Goal: Communication & Community: Answer question/provide support

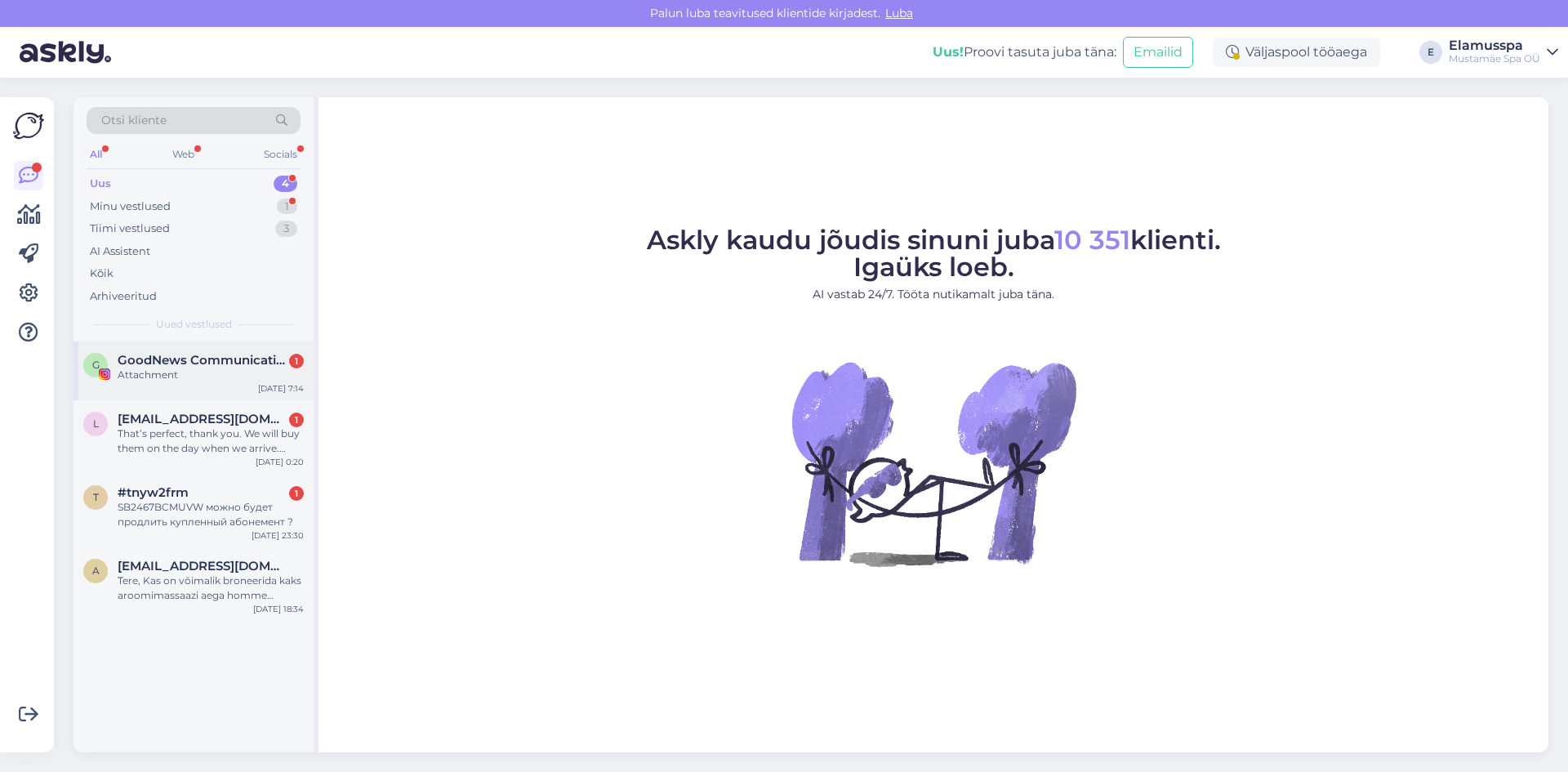
click at [185, 360] on span "GoodNews Communication" at bounding box center [202, 360] width 169 height 15
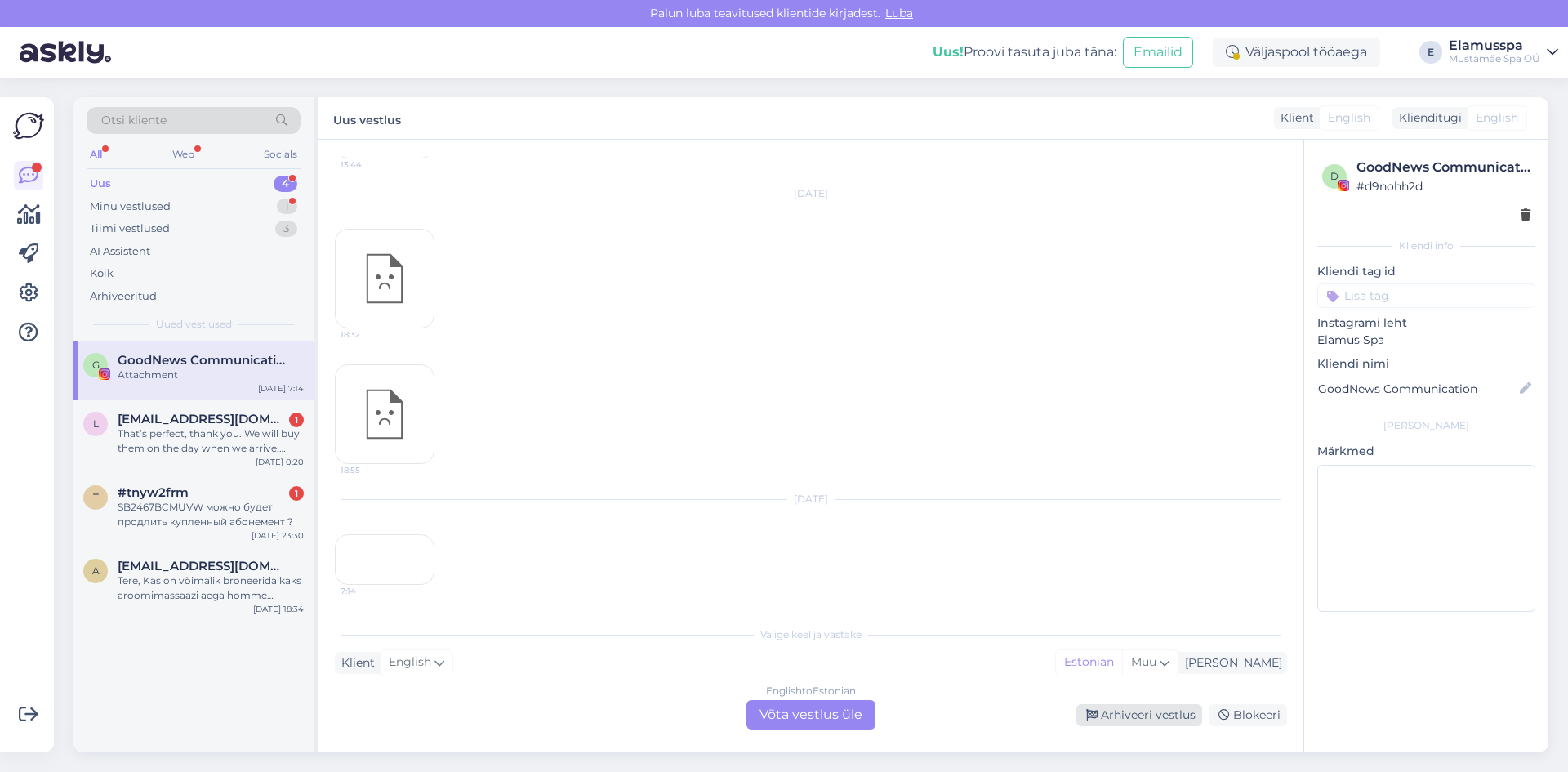
click at [1158, 716] on div "Arhiveeri vestlus" at bounding box center [1139, 715] width 126 height 22
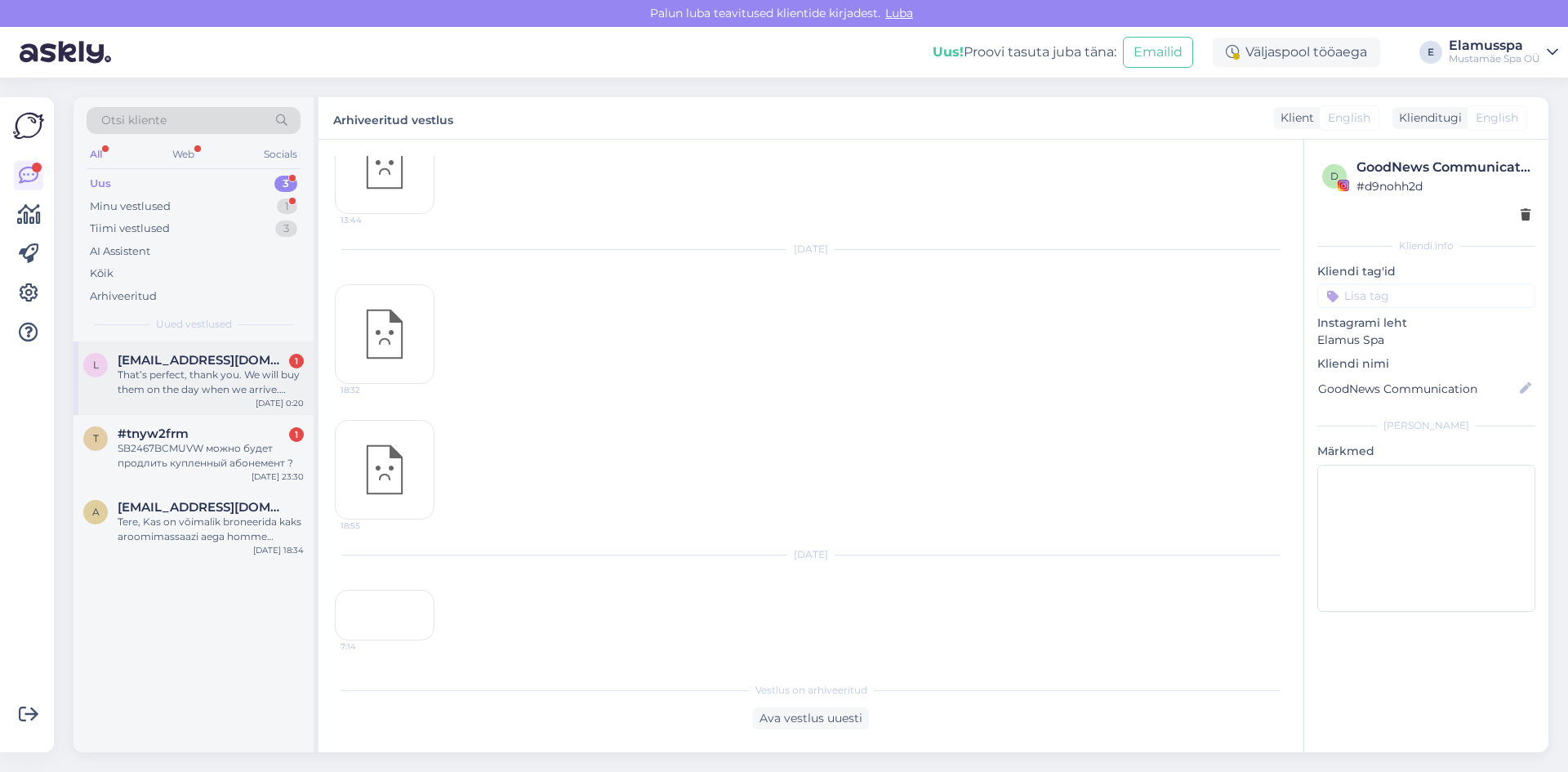
click at [172, 395] on div "That’s perfect, thank you. We will buy them on the day when we arrive. Thanks ☺️" at bounding box center [211, 382] width 186 height 29
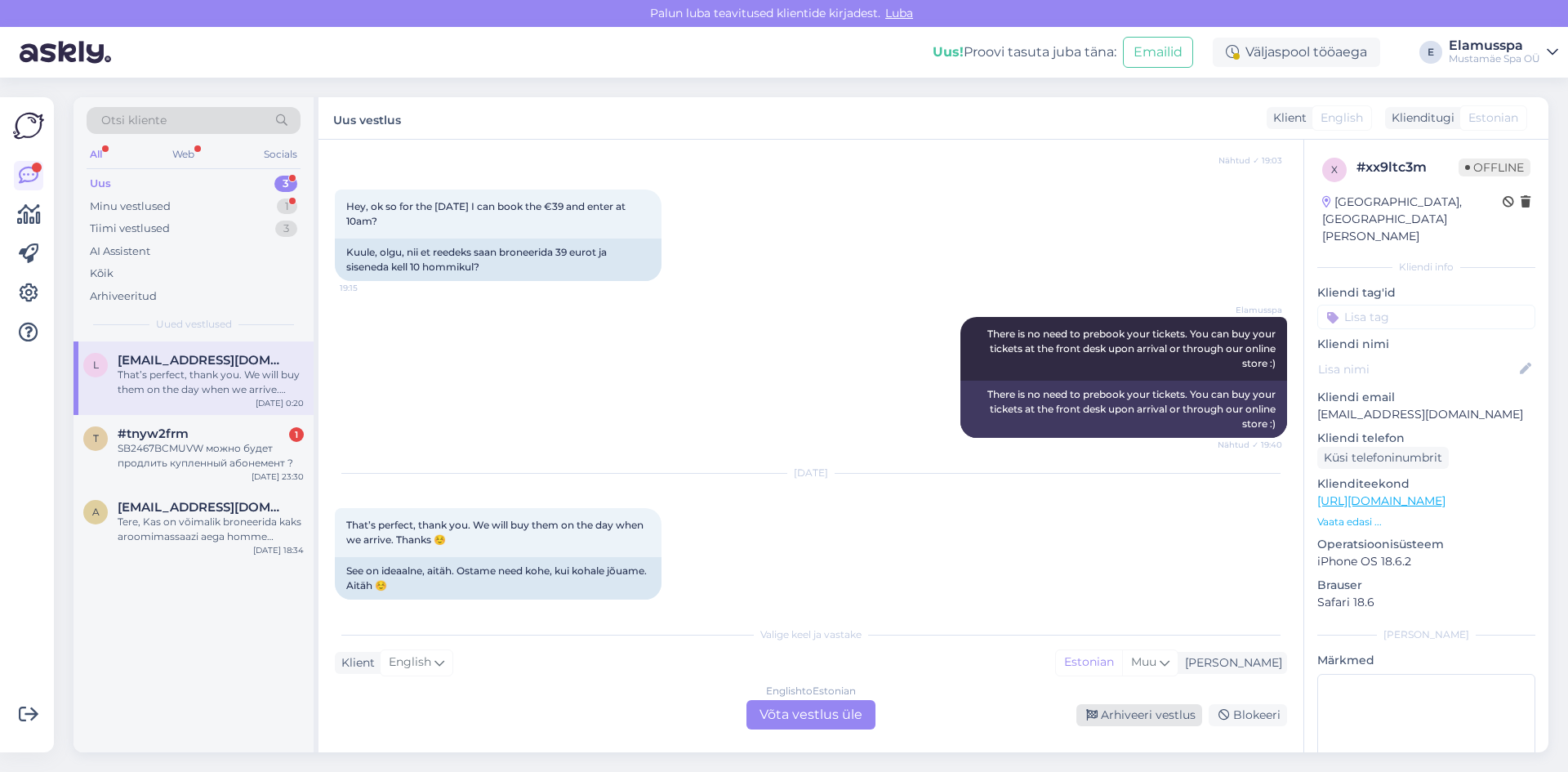
click at [1118, 716] on div "Arhiveeri vestlus" at bounding box center [1139, 715] width 126 height 22
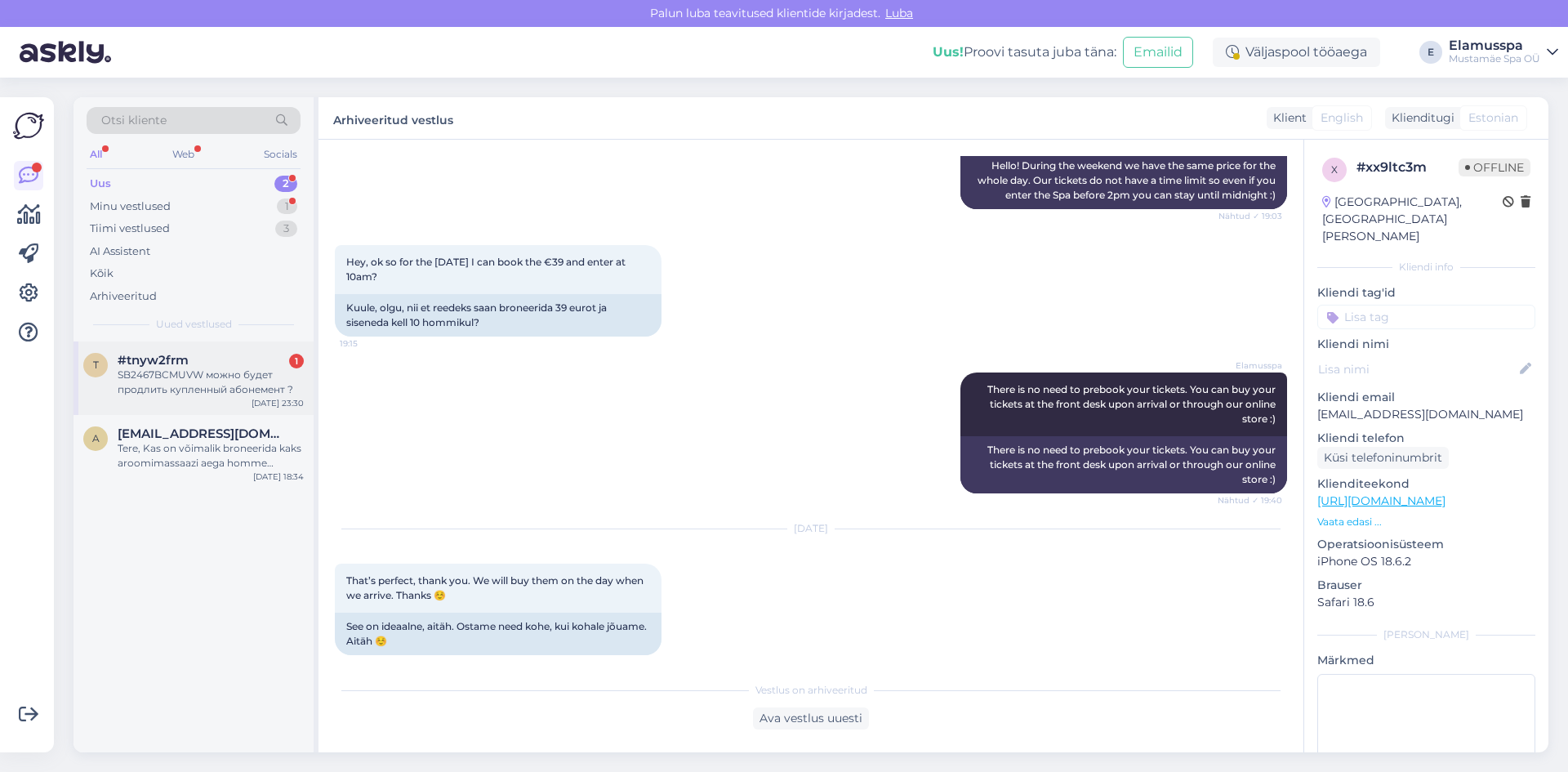
click at [184, 357] on span "#tnyw2frm" at bounding box center [153, 360] width 71 height 15
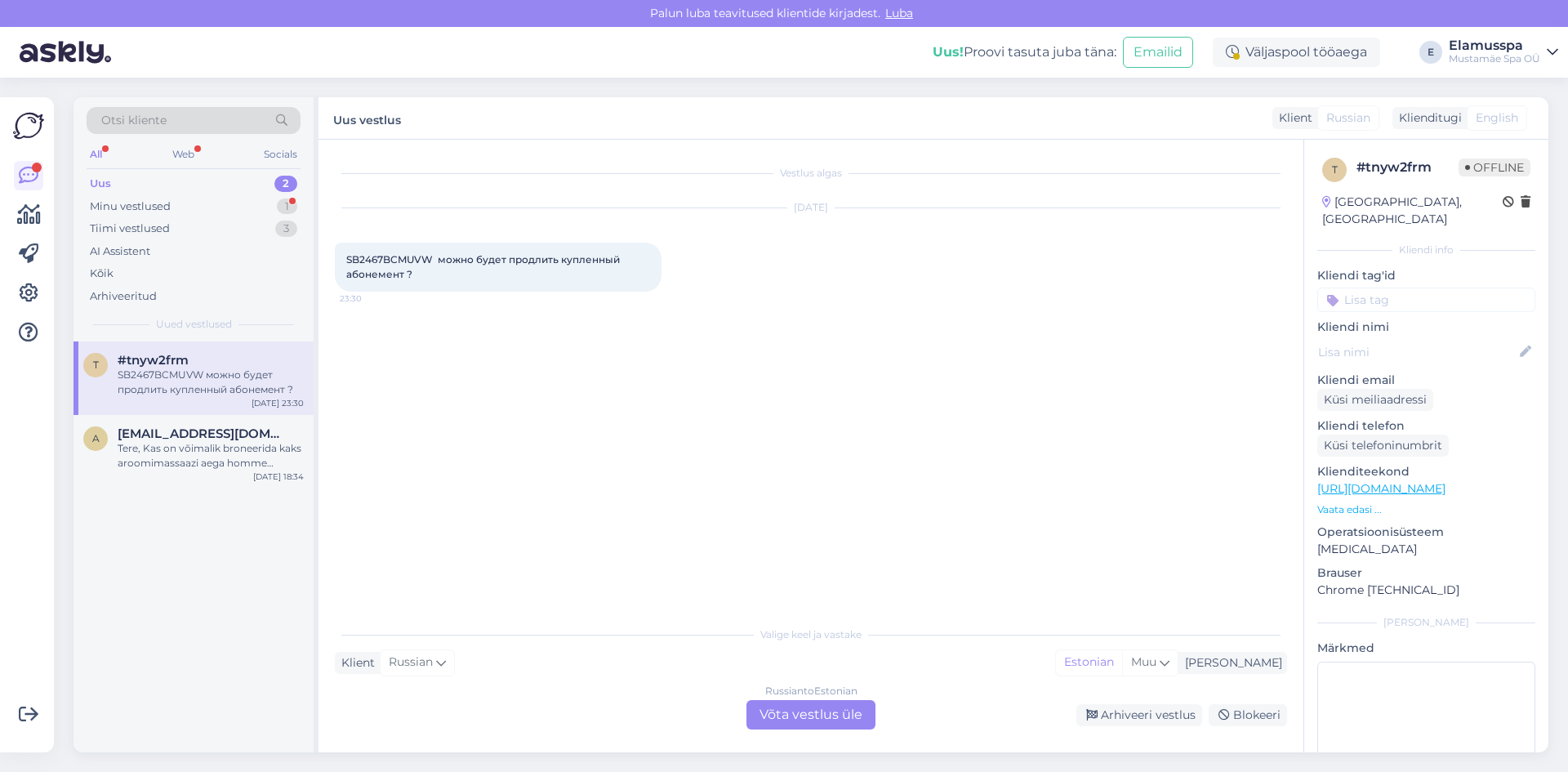
click at [414, 257] on span "SB2467BCMUVW можно будет продлить купленный абонемент ?" at bounding box center [484, 267] width 276 height 27
copy span "SB2467BCMUVW"
click at [782, 730] on div "Vestlus algas [DATE] SB2467BCMUVW можно будет продлить купленный абонемент ? 23…" at bounding box center [811, 446] width 985 height 613
click at [789, 726] on div "Russian to Estonian Võta vestlus üle" at bounding box center [810, 714] width 129 height 29
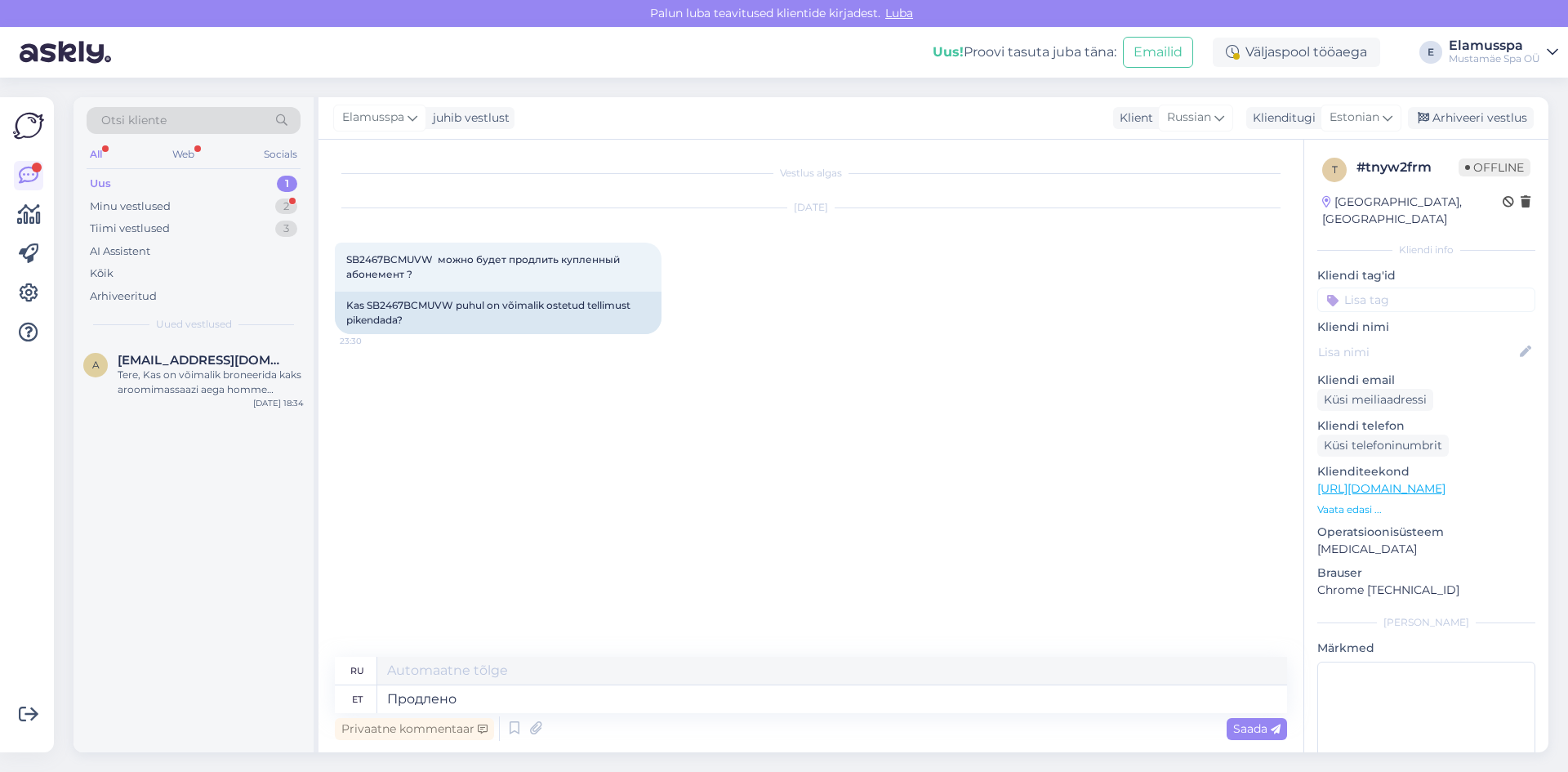
type textarea "Продлено [PERSON_NAME]"
type textarea "Расширенный"
type textarea "Продлено н [PERSON_NAME]"
type textarea "Расширенное н"
type textarea "Продлено на 4"
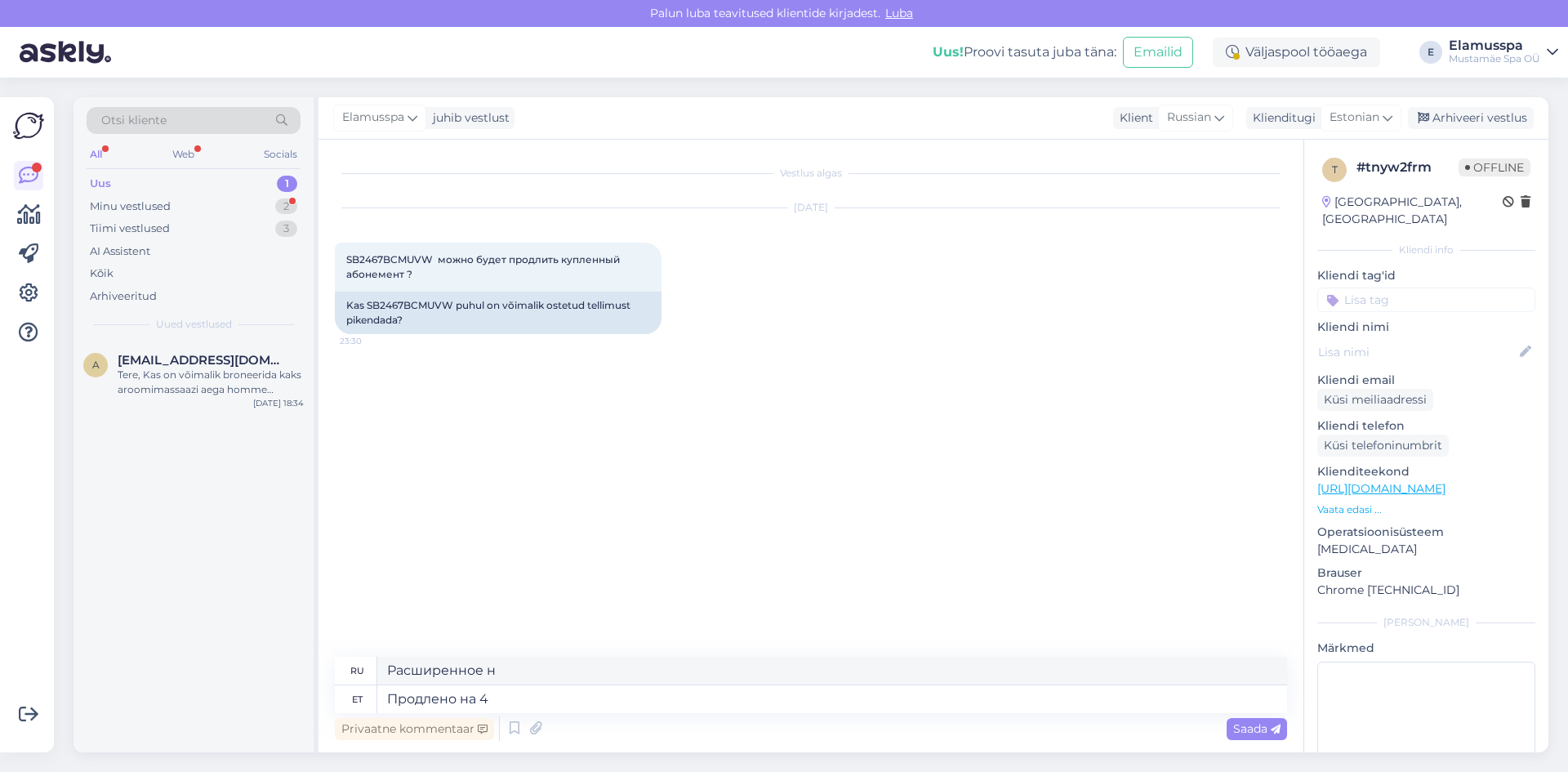
type textarea "Продлено для"
type textarea "Продлено на 30"
type textarea "Продлен на 30"
type textarea "Продлено на 30 дней [PERSON_NAME]("
type textarea "Продлено на 30 дней"
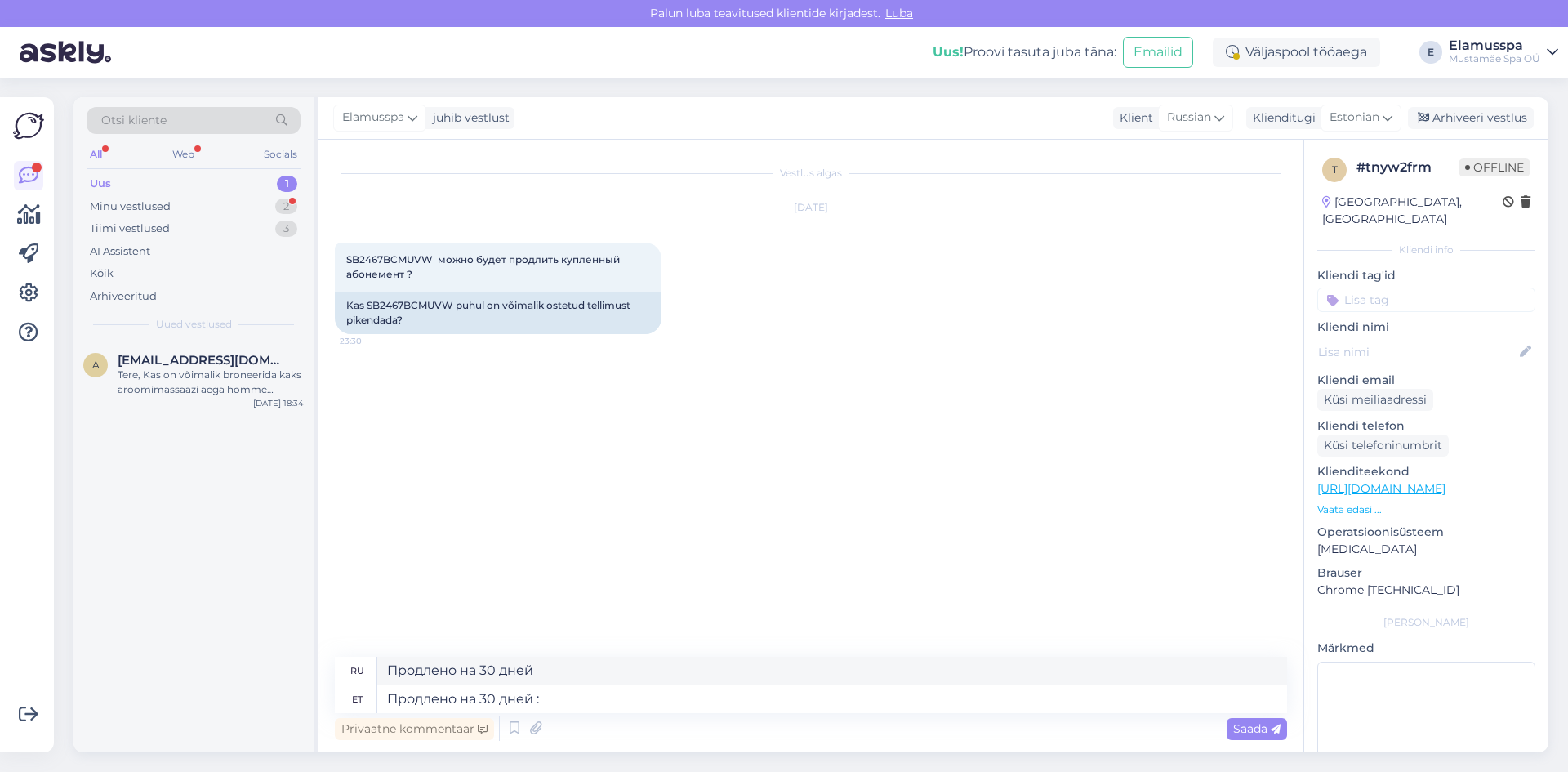
type textarea "Продлено на 30 дней :)"
click at [1261, 734] on span "Saada" at bounding box center [1257, 728] width 47 height 15
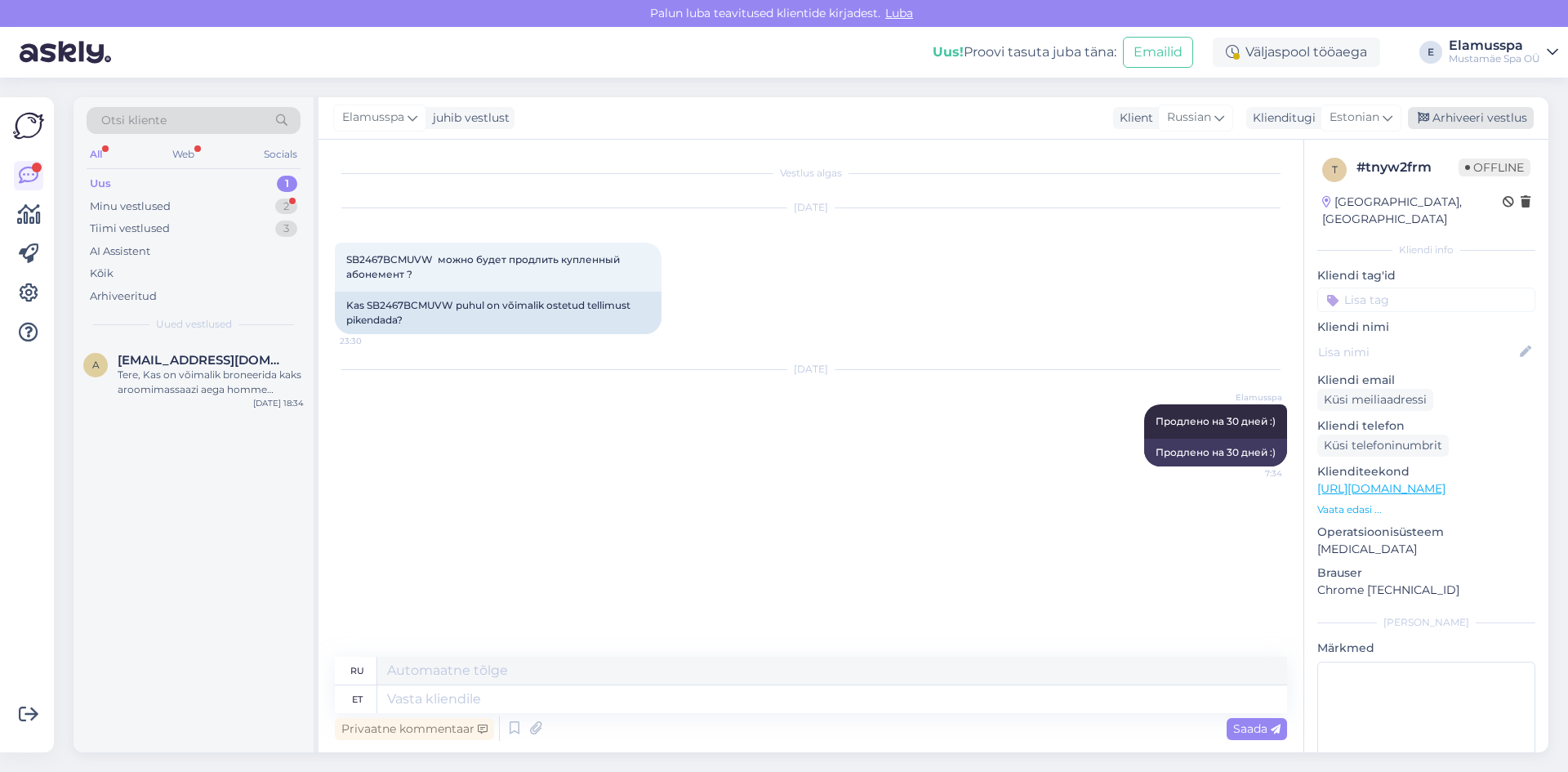
click at [1489, 123] on div "Arhiveeri vestlus" at bounding box center [1471, 117] width 126 height 22
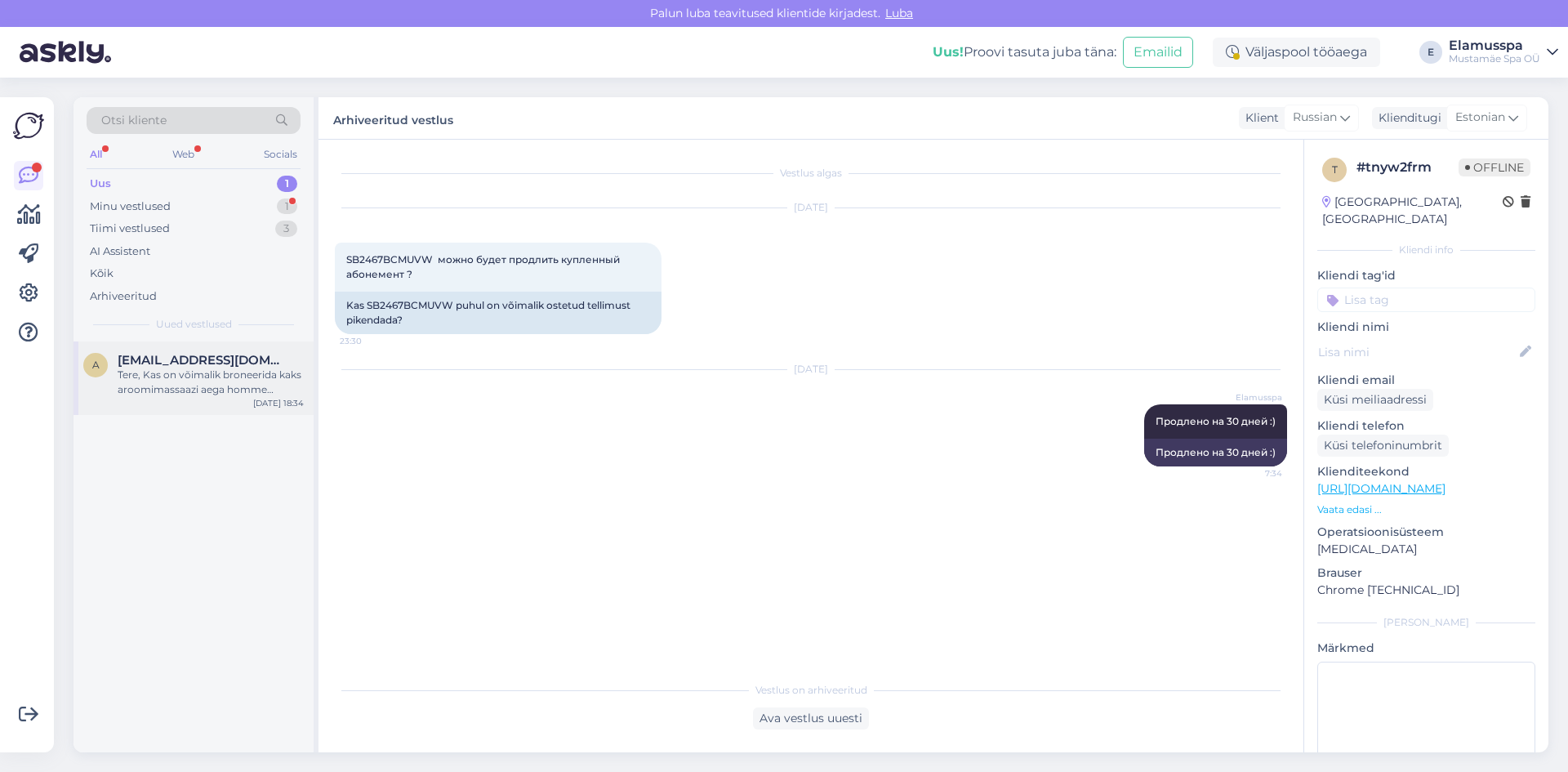
click at [137, 380] on div "Tere, Kas on võimalik broneerida kaks aroomimassaazi aega homme (19.sept) kahel…" at bounding box center [211, 382] width 186 height 29
